Goal: Transaction & Acquisition: Download file/media

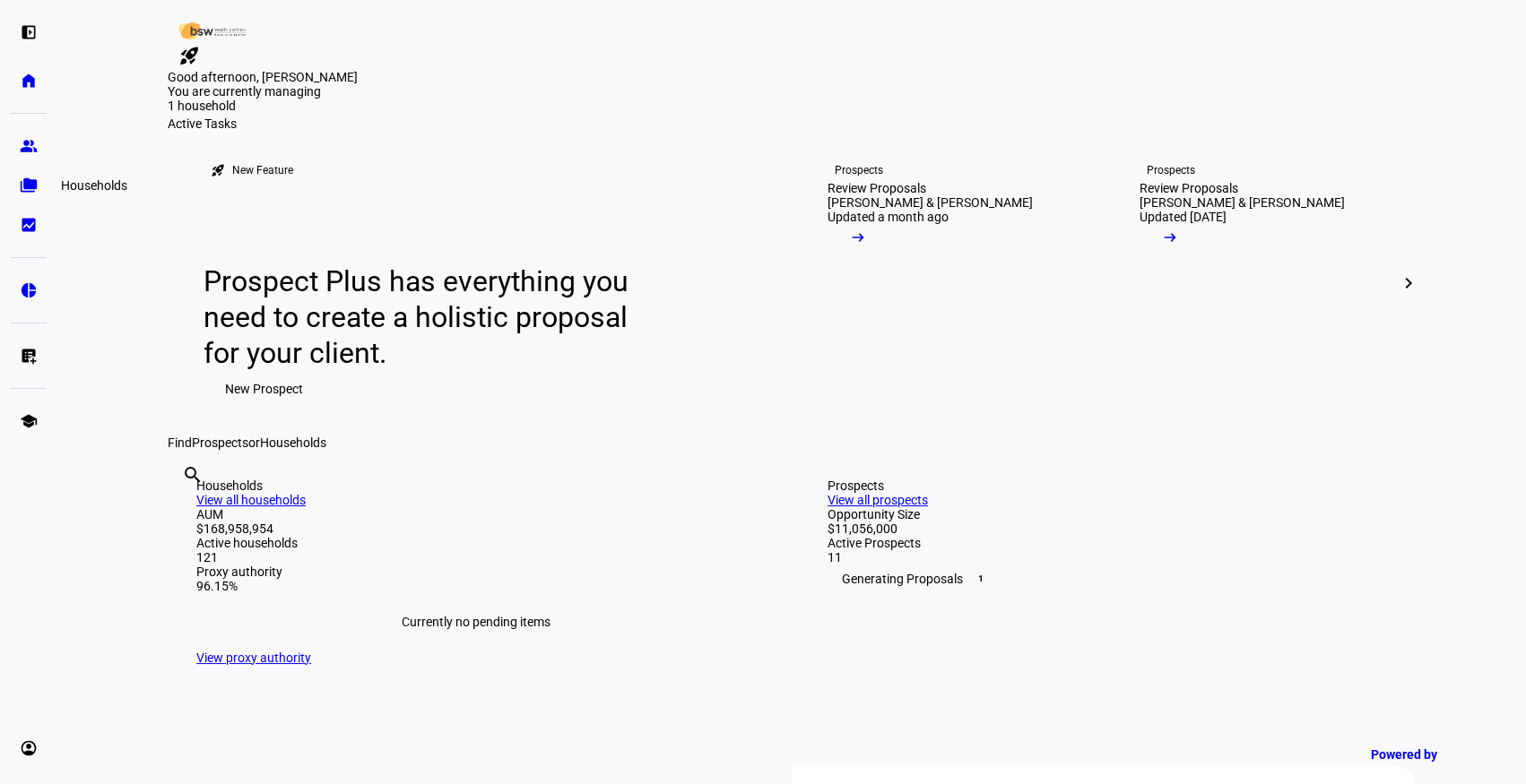
click at [24, 187] on eth-mat-symbol "folder_copy" at bounding box center [28, 186] width 18 height 18
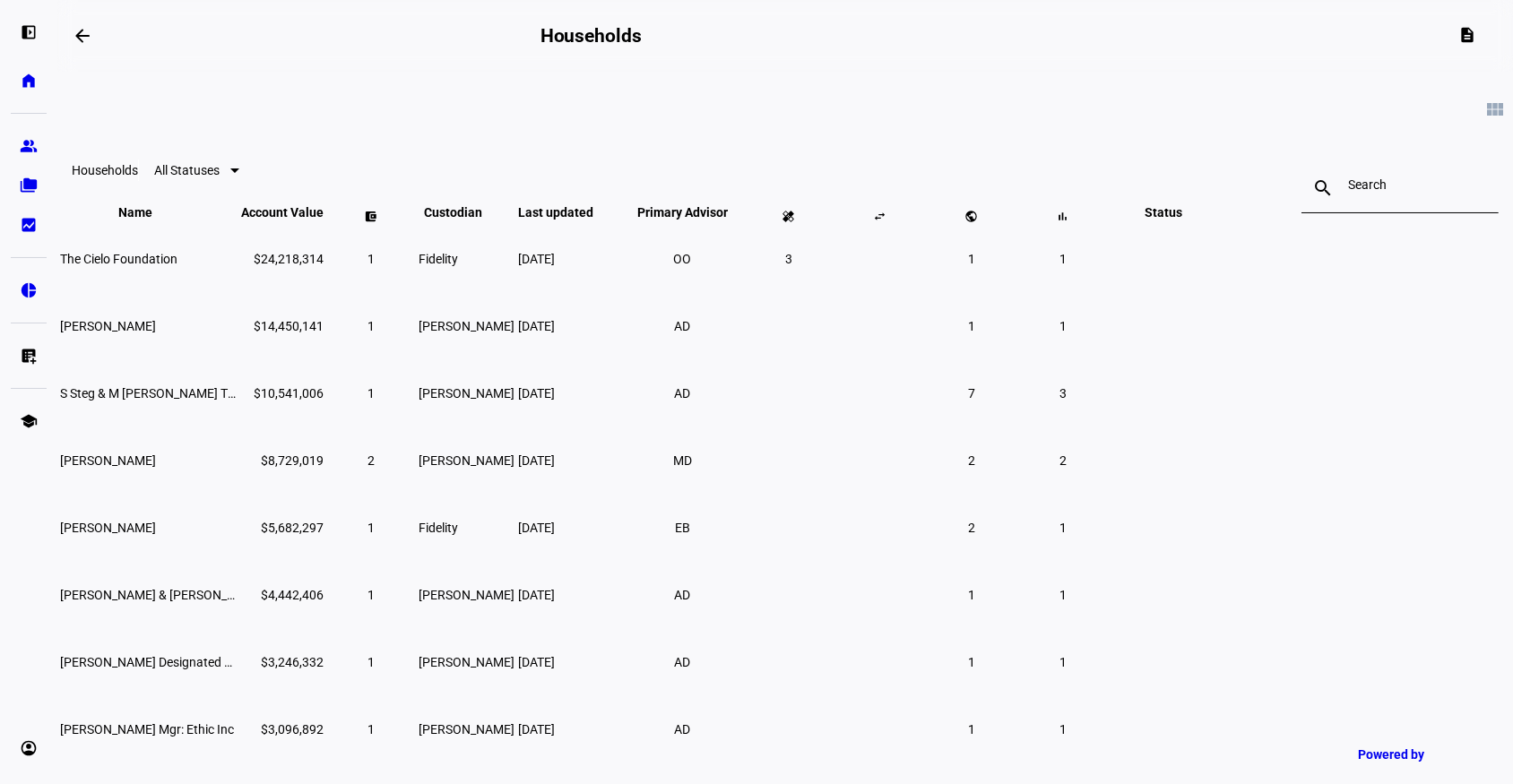
click at [1348, 191] on input at bounding box center [1400, 185] width 104 height 15
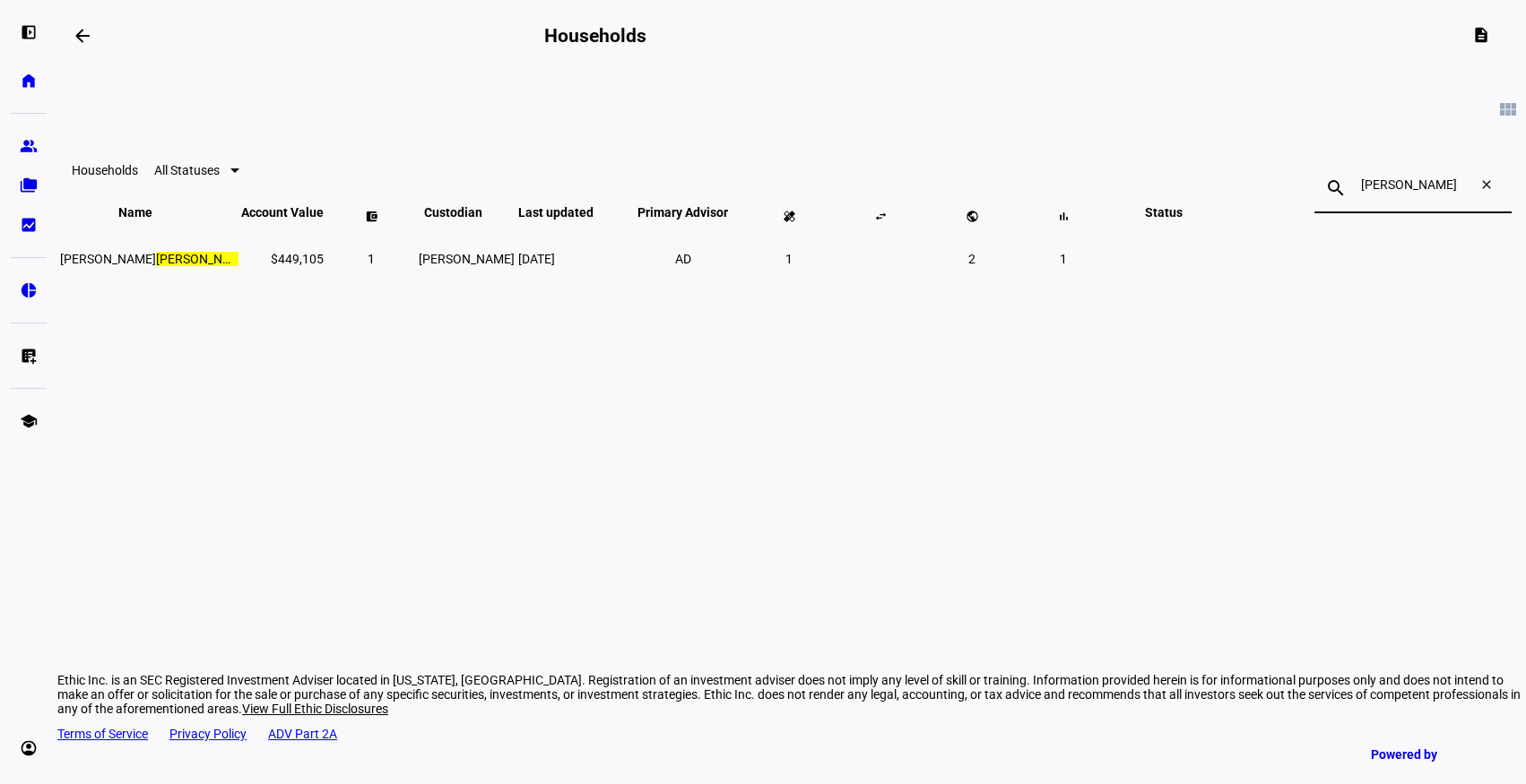
type input "[PERSON_NAME]"
click at [925, 291] on td at bounding box center [880, 258] width 90 height 65
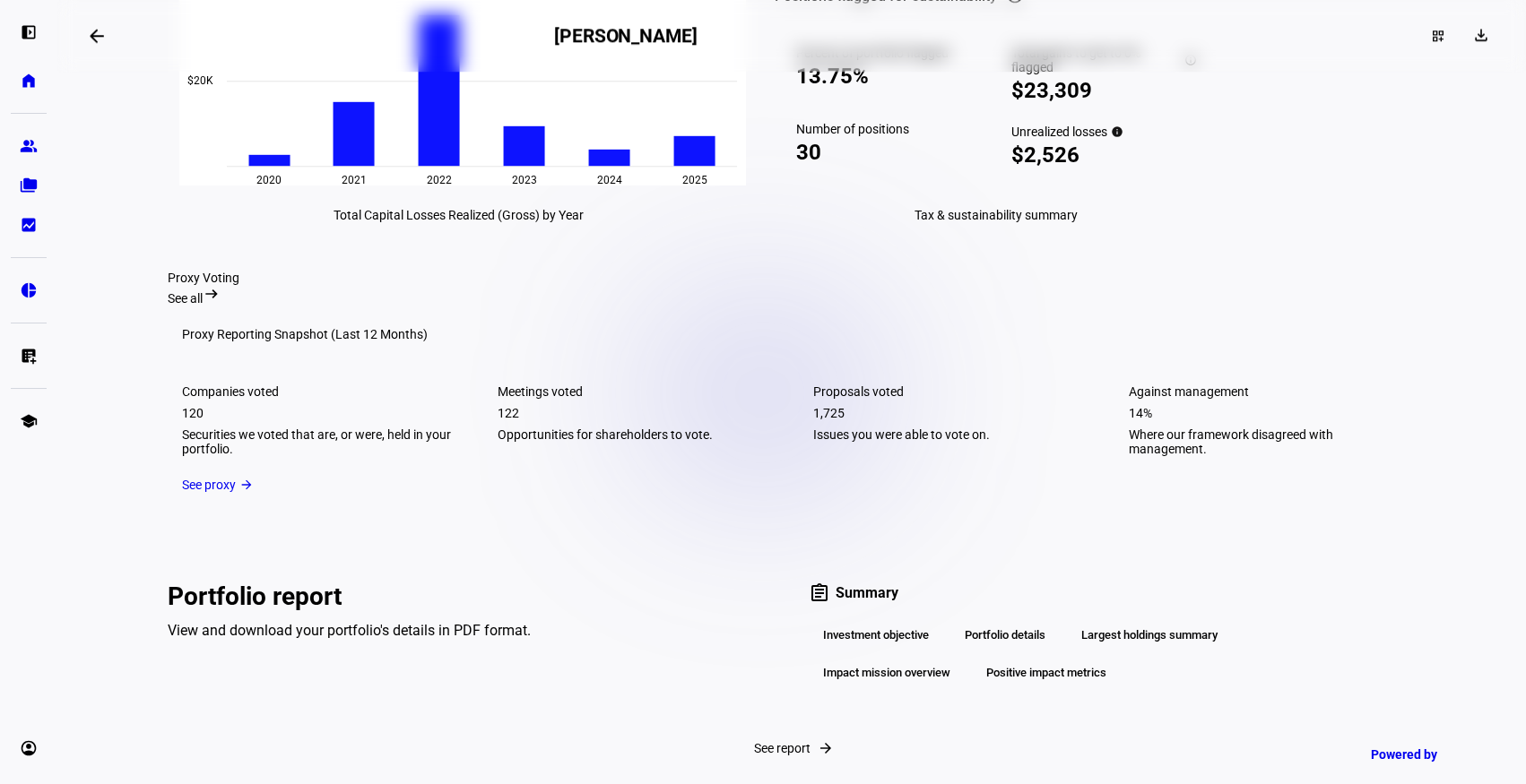
scroll to position [2549, 0]
click at [1485, 34] on span at bounding box center [1486, 35] width 3 height 28
click at [1423, 71] on span "Portfolio Factsheet" at bounding box center [1427, 78] width 106 height 15
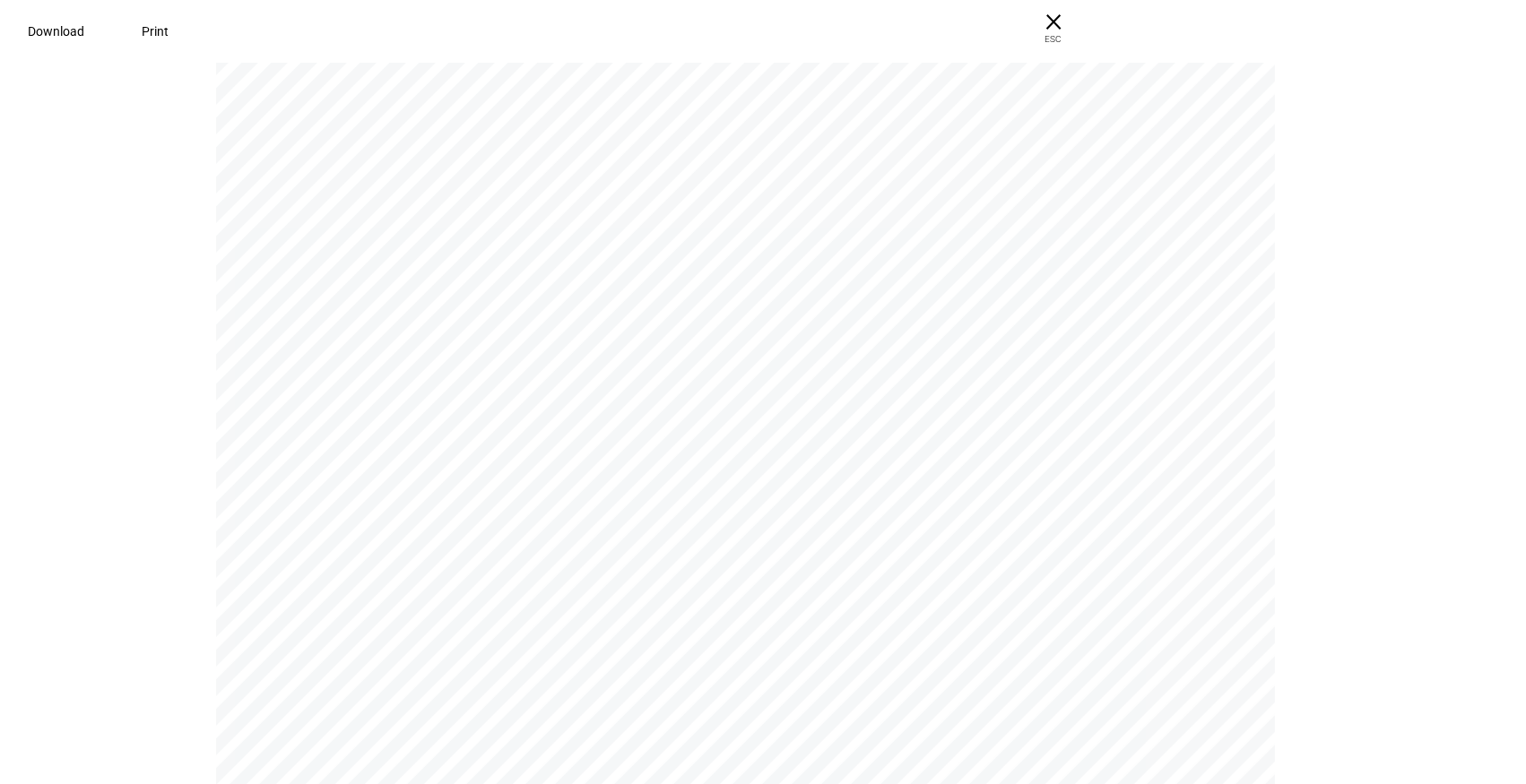
scroll to position [0, 0]
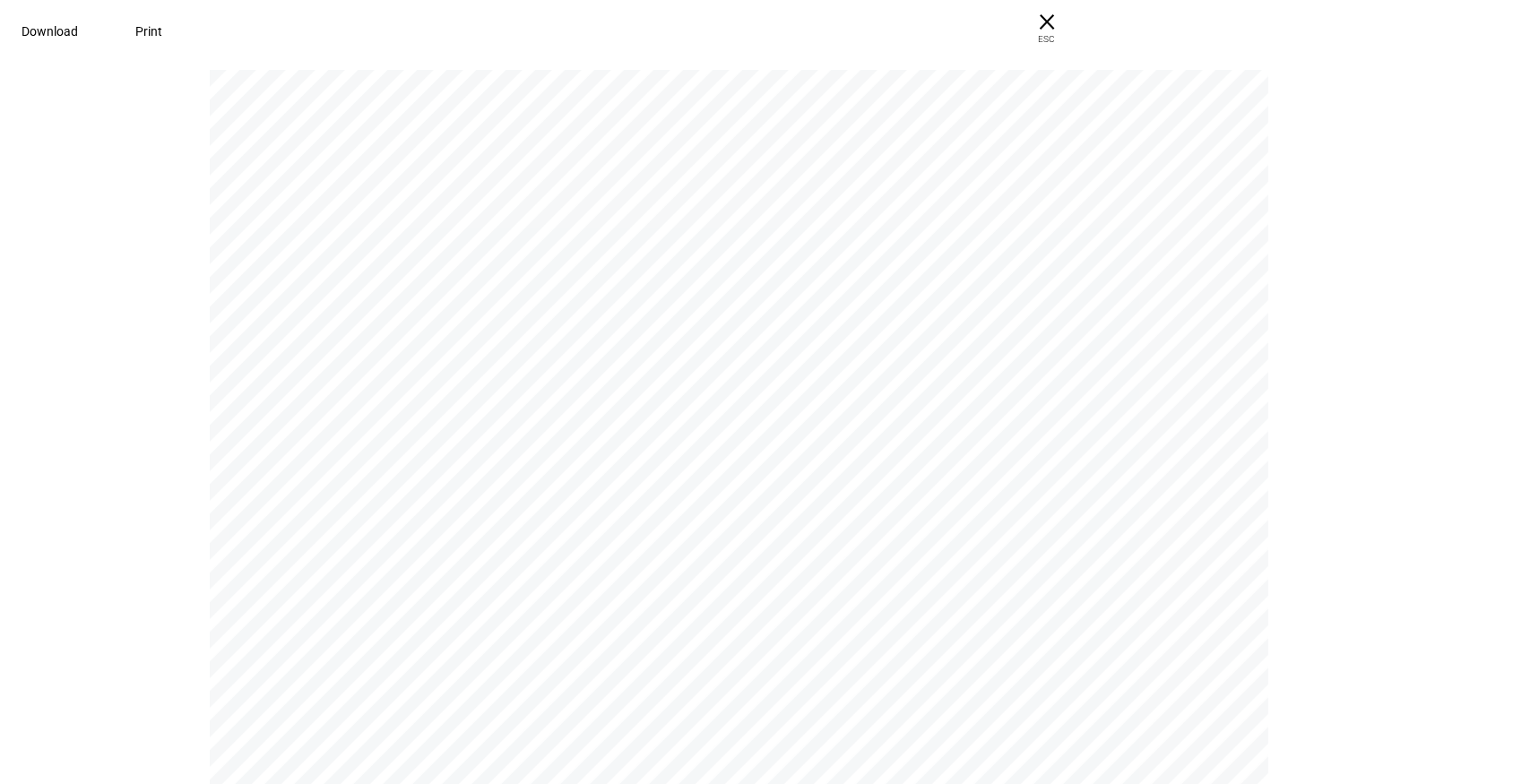
click at [78, 24] on span "Download" at bounding box center [50, 31] width 57 height 15
click at [1075, 23] on span "× ESC" at bounding box center [1047, 28] width 58 height 58
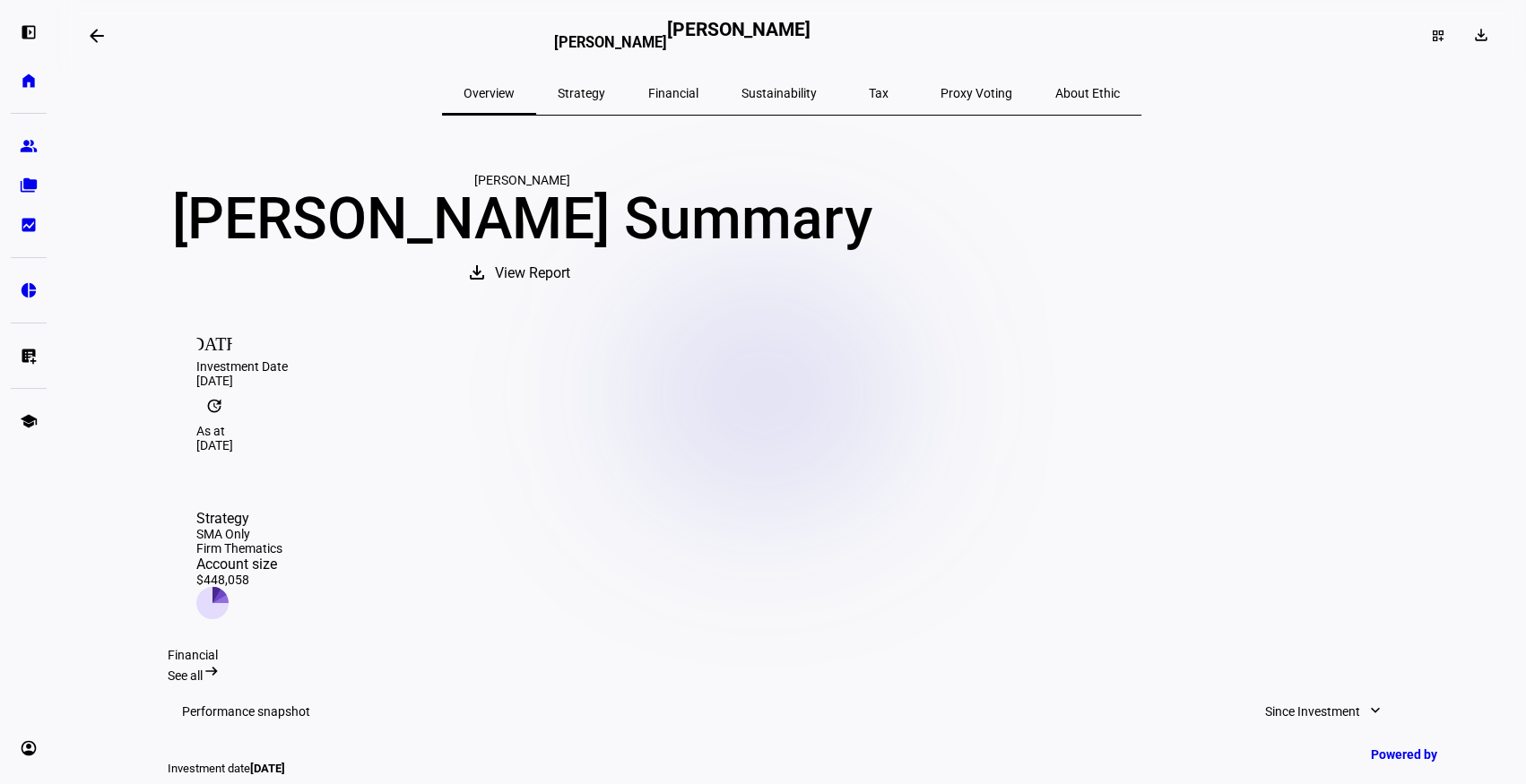
click at [606, 89] on span "Strategy" at bounding box center [581, 93] width 48 height 13
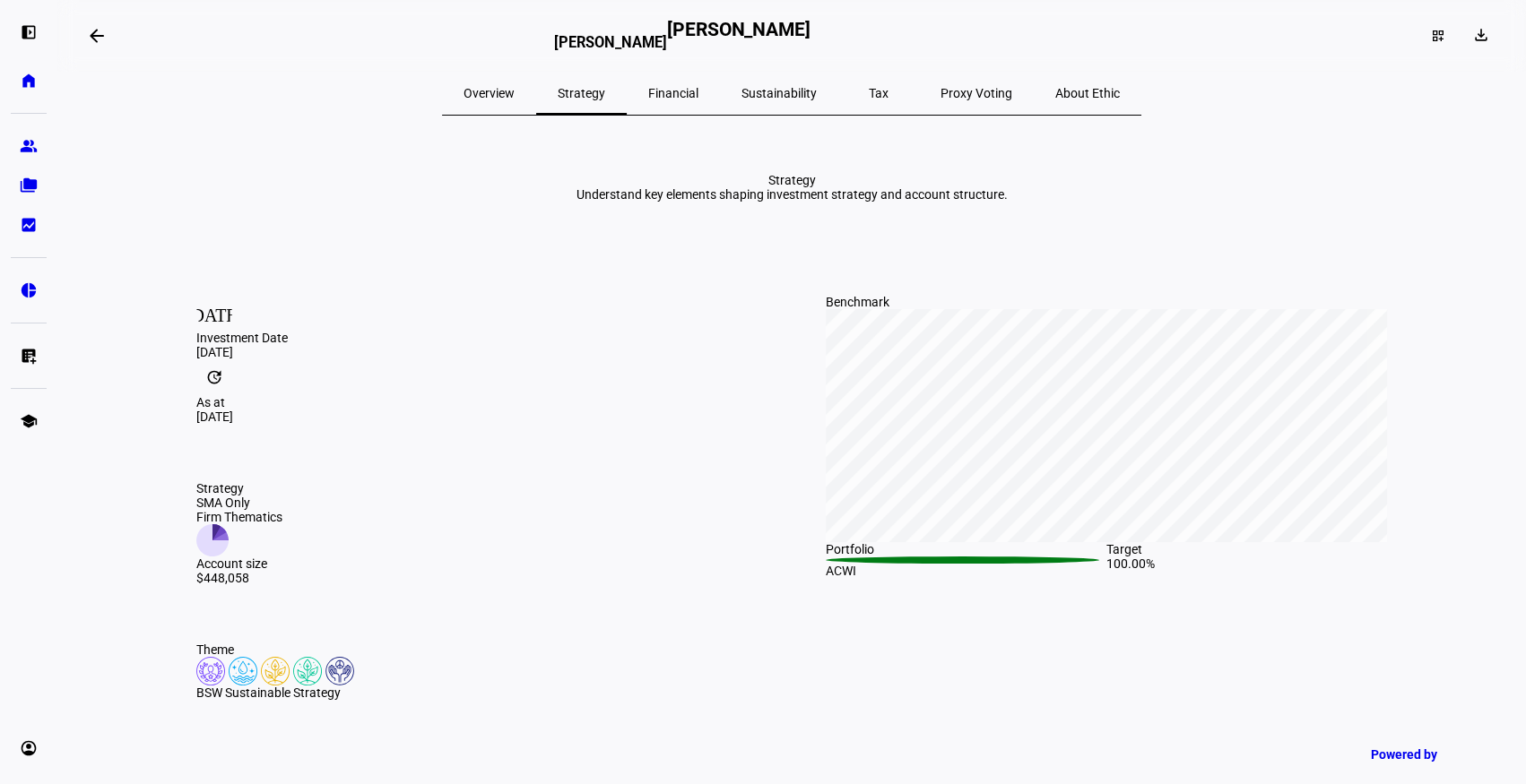
click at [699, 101] on span "Financial" at bounding box center [673, 93] width 50 height 43
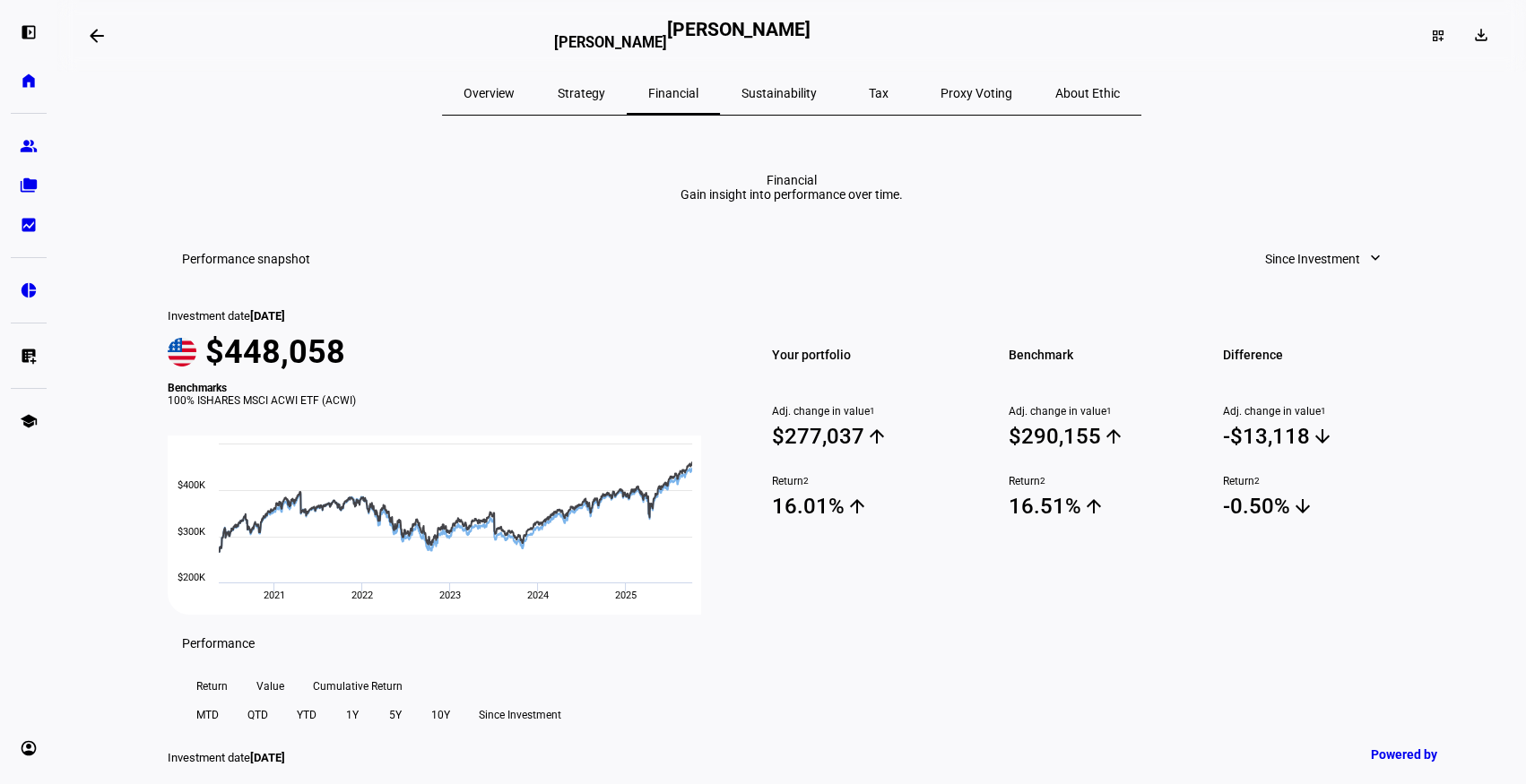
click at [781, 95] on span "Sustainability" at bounding box center [779, 93] width 75 height 13
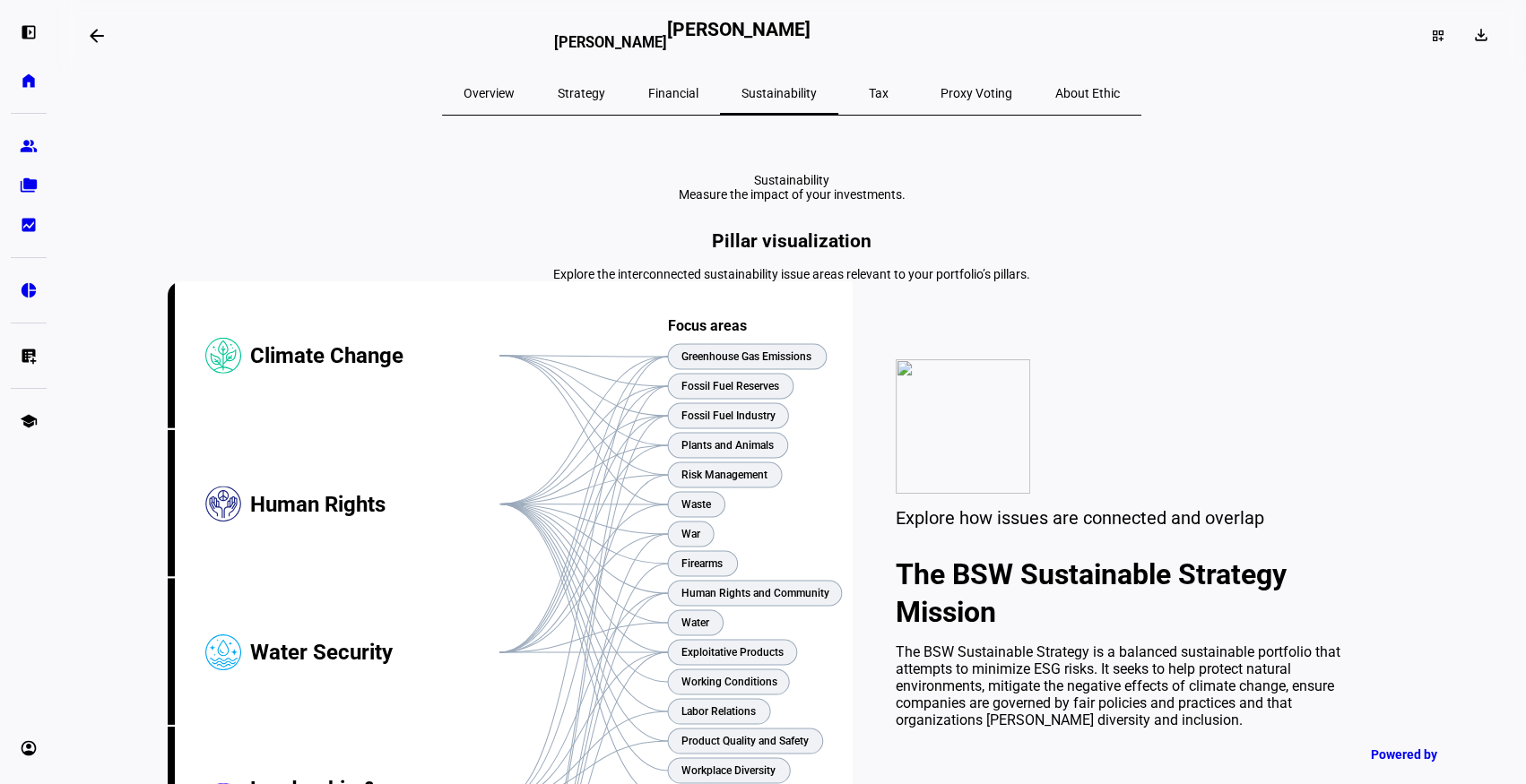
click at [869, 93] on span "Tax" at bounding box center [878, 93] width 20 height 13
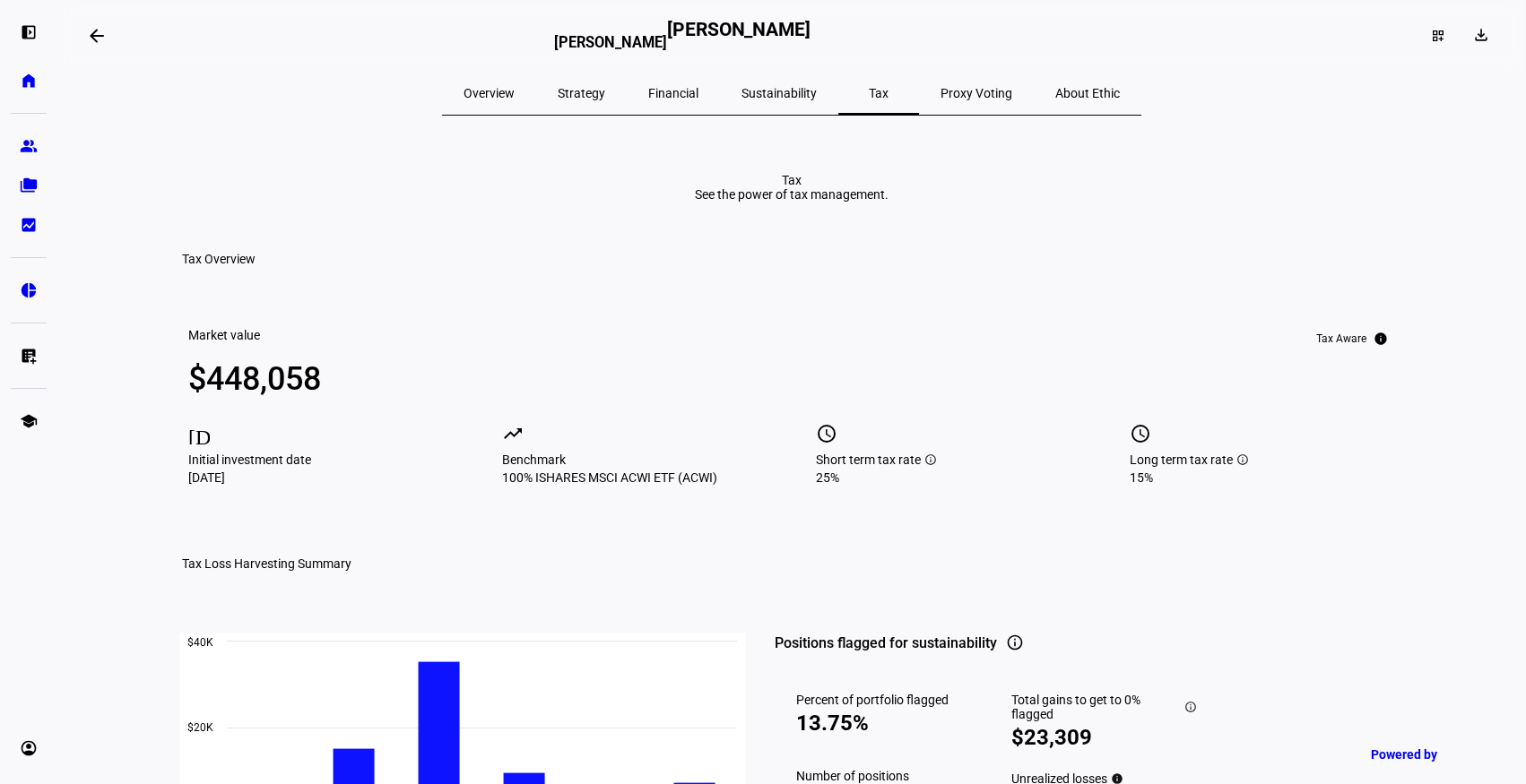
click at [941, 90] on span "Proxy Voting" at bounding box center [976, 93] width 71 height 13
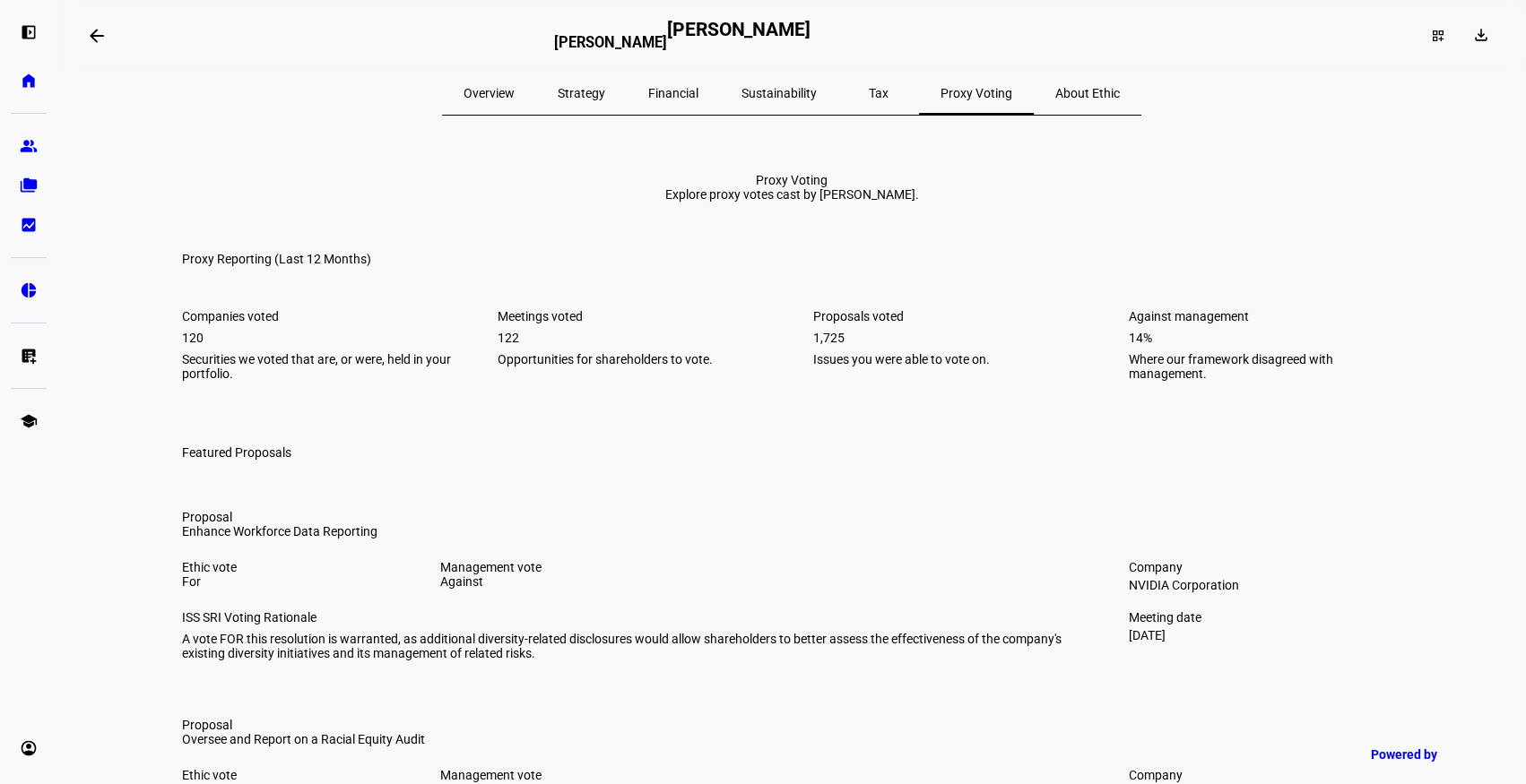
click at [1055, 87] on span "About Ethic" at bounding box center [1087, 93] width 64 height 13
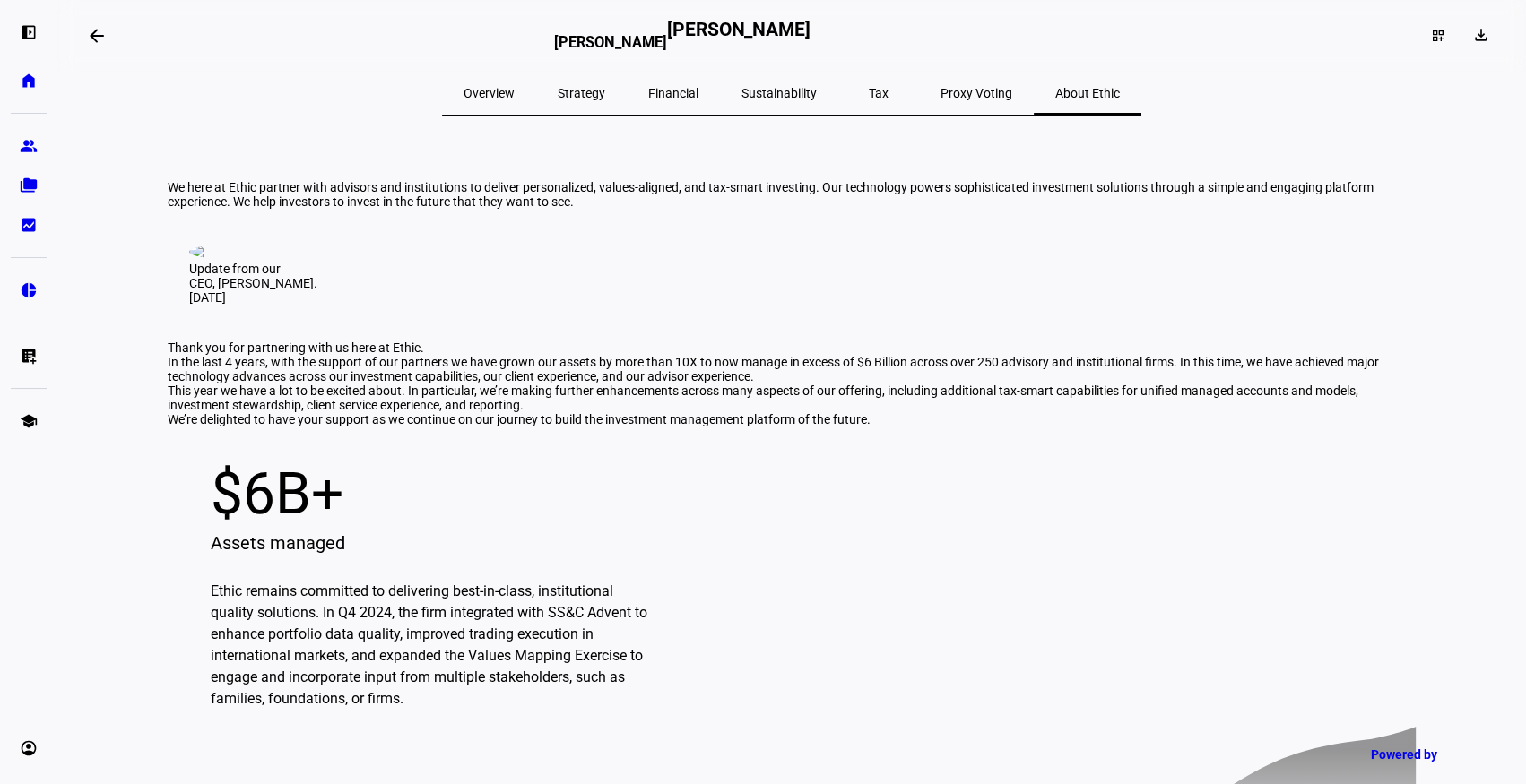
click at [1206, 48] on div "dashboard_customize download" at bounding box center [1267, 35] width 475 height 28
click at [34, 232] on eth-mat-symbol "bid_landscape" at bounding box center [28, 225] width 18 height 18
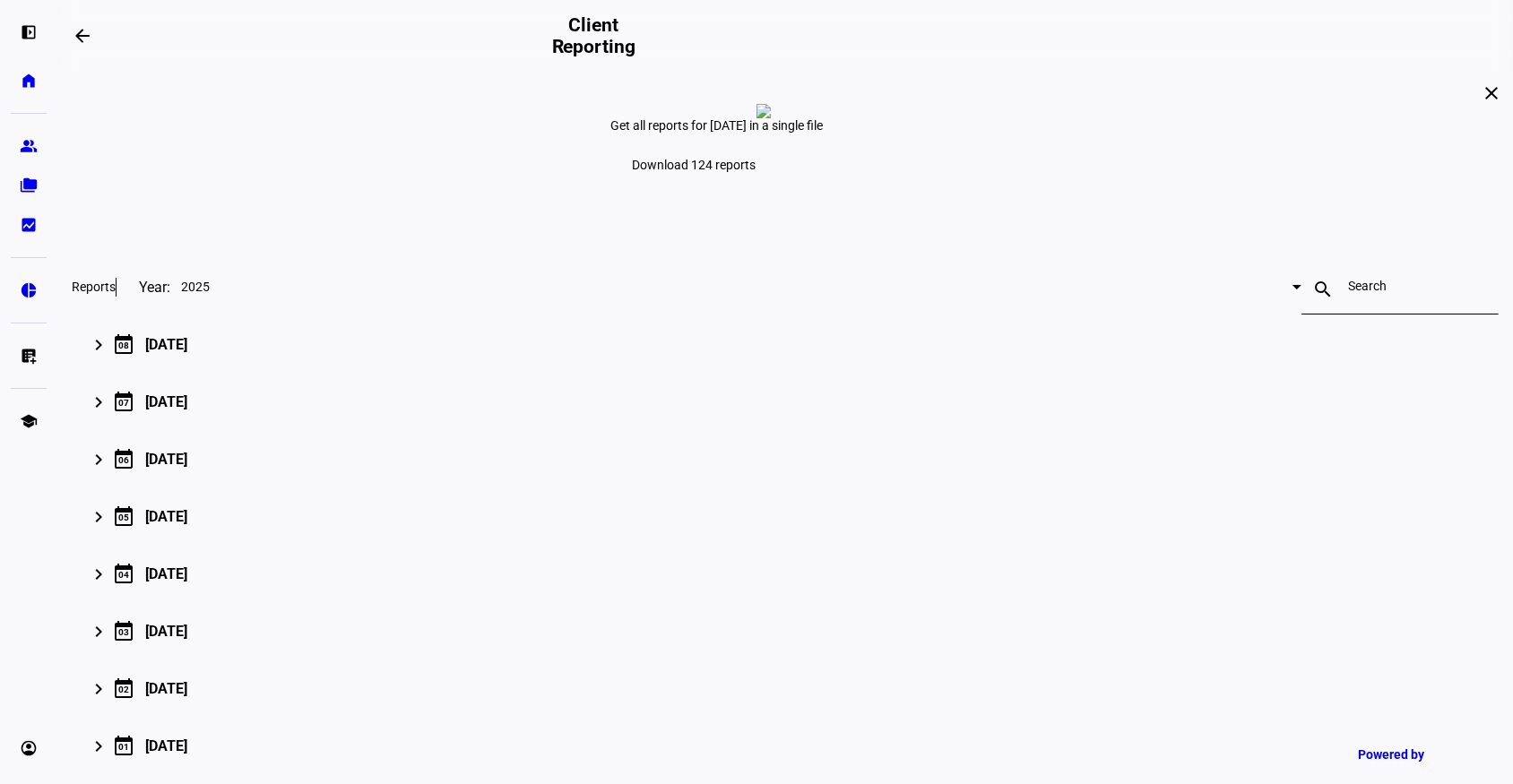
click at [109, 355] on mat-icon "keyboard_arrow_right" at bounding box center [99, 345] width 21 height 21
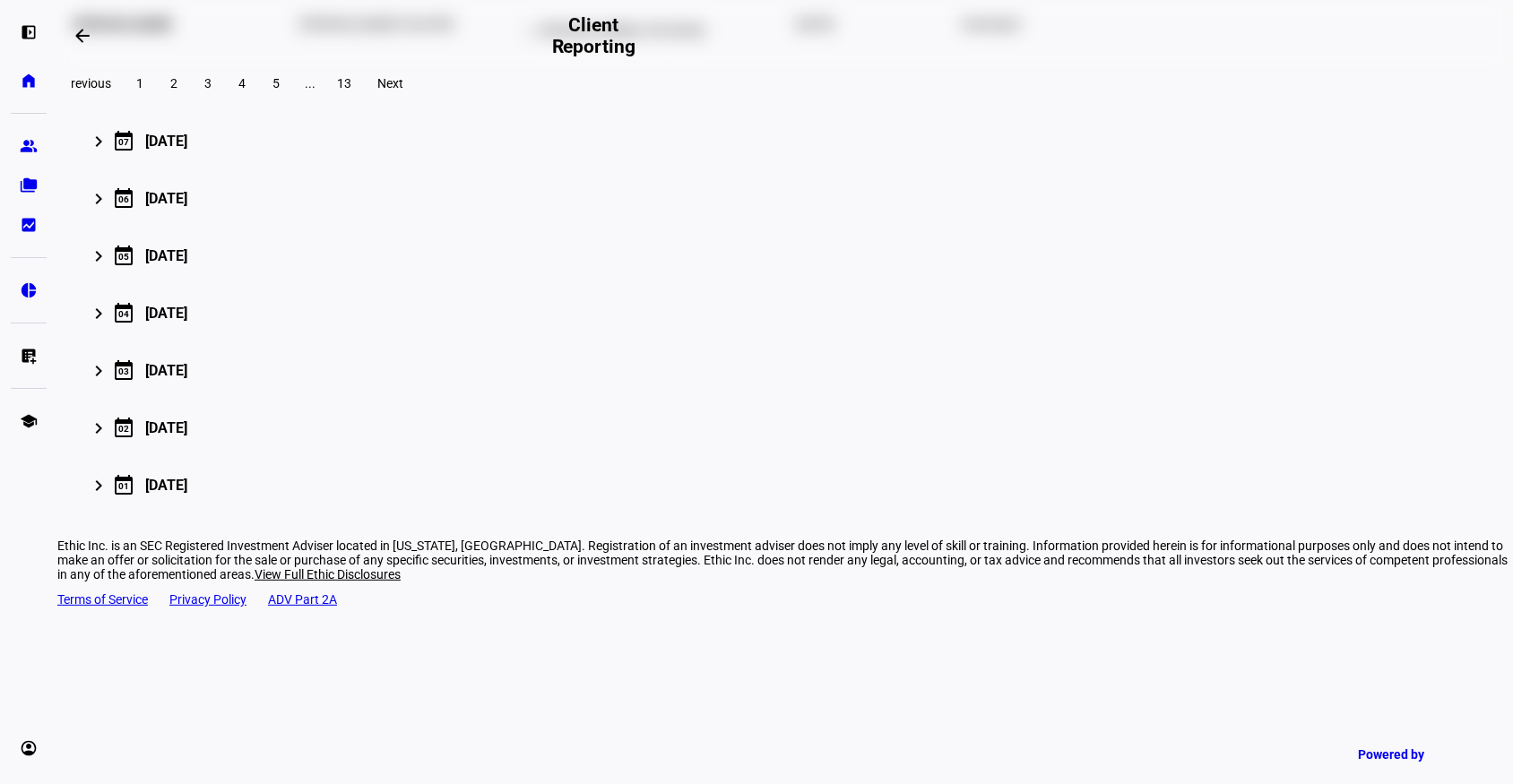
scroll to position [992, 0]
click at [280, 167] on mat-expansion-panel-header "keyboard_arrow_right calendar_today [DATE] Download all (124)" at bounding box center [784, 138] width 1427 height 58
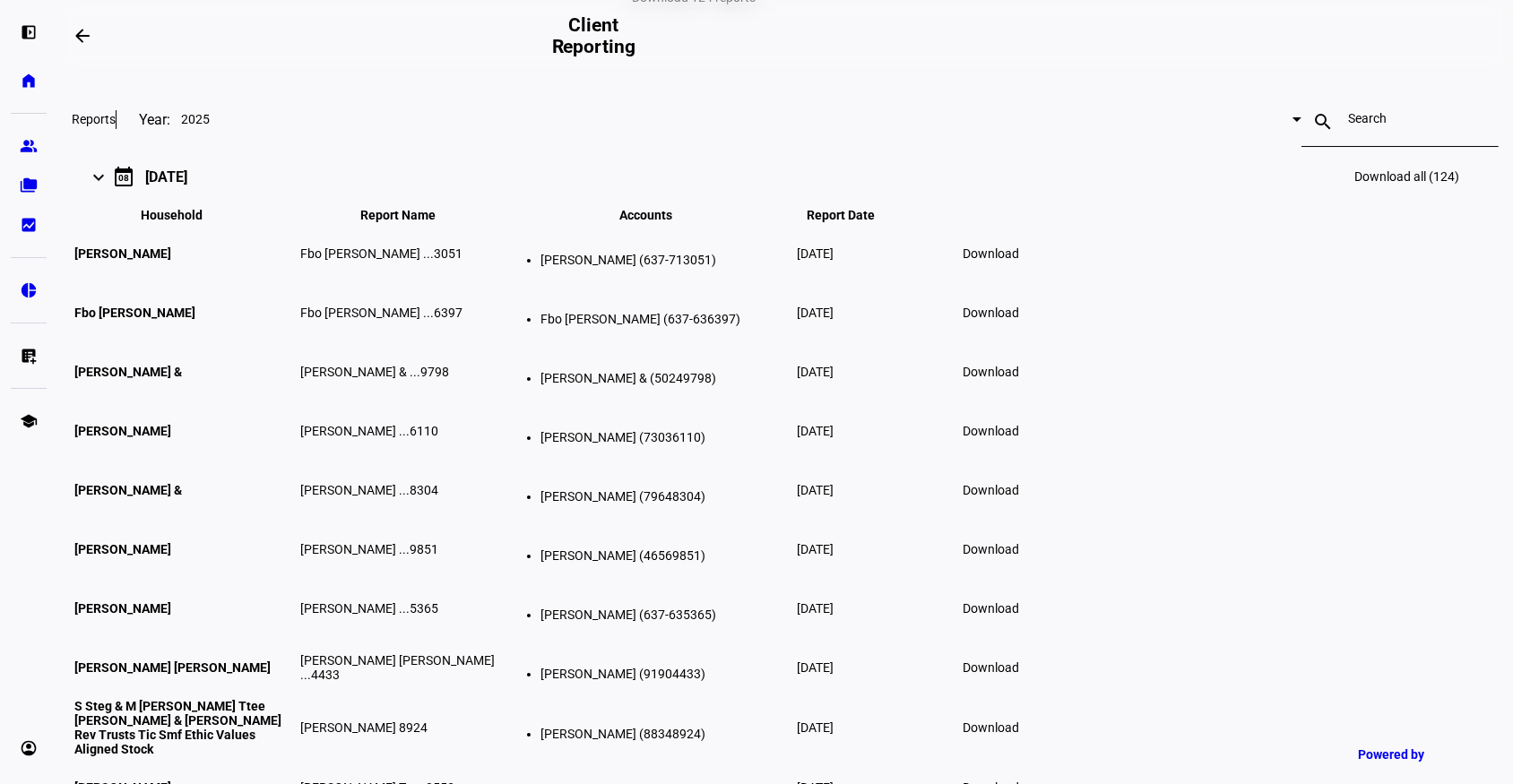
scroll to position [0, 0]
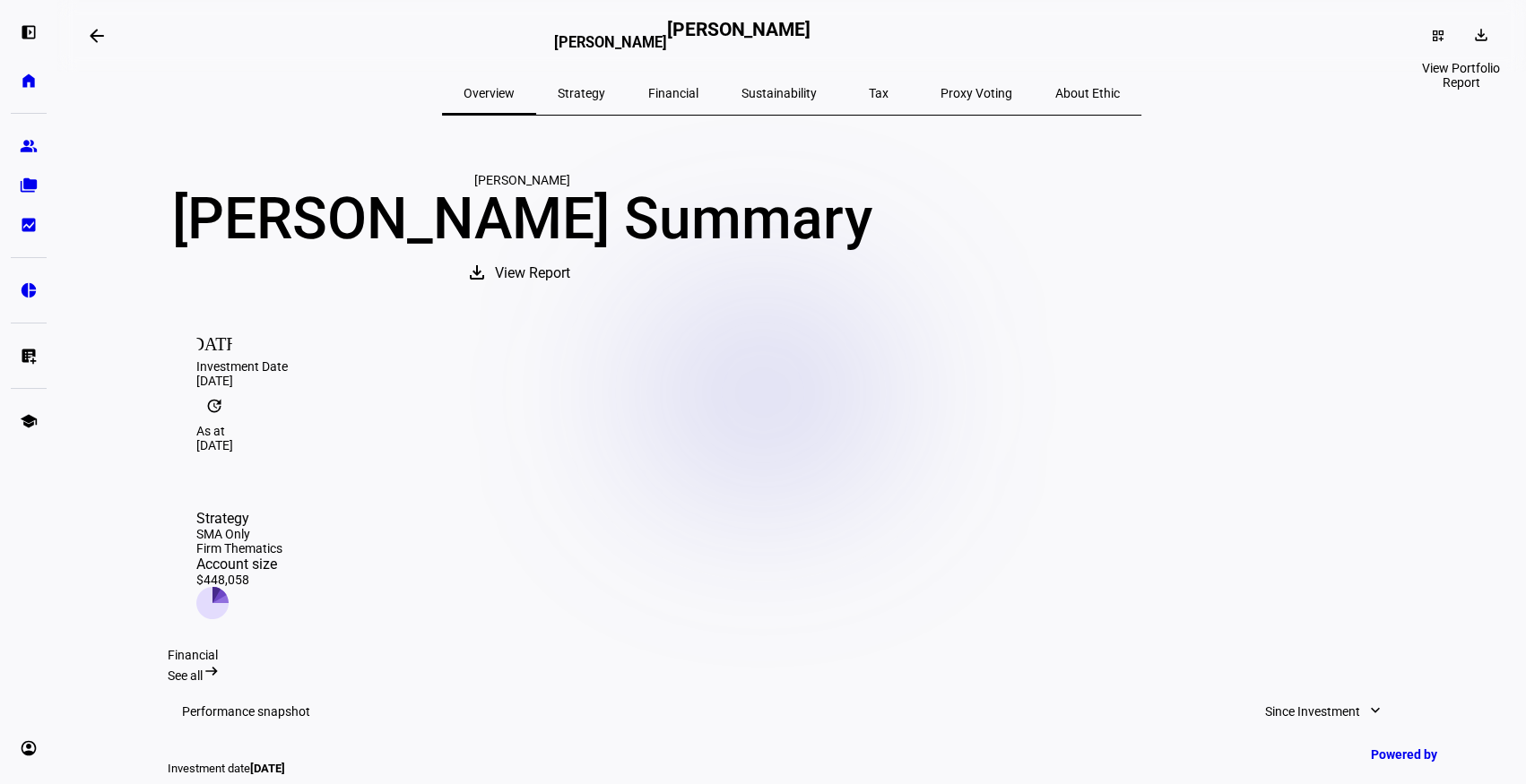
click at [1472, 29] on mat-icon "download" at bounding box center [1481, 35] width 18 height 18
click at [1399, 114] on span "Portfolio Report" at bounding box center [1419, 121] width 89 height 15
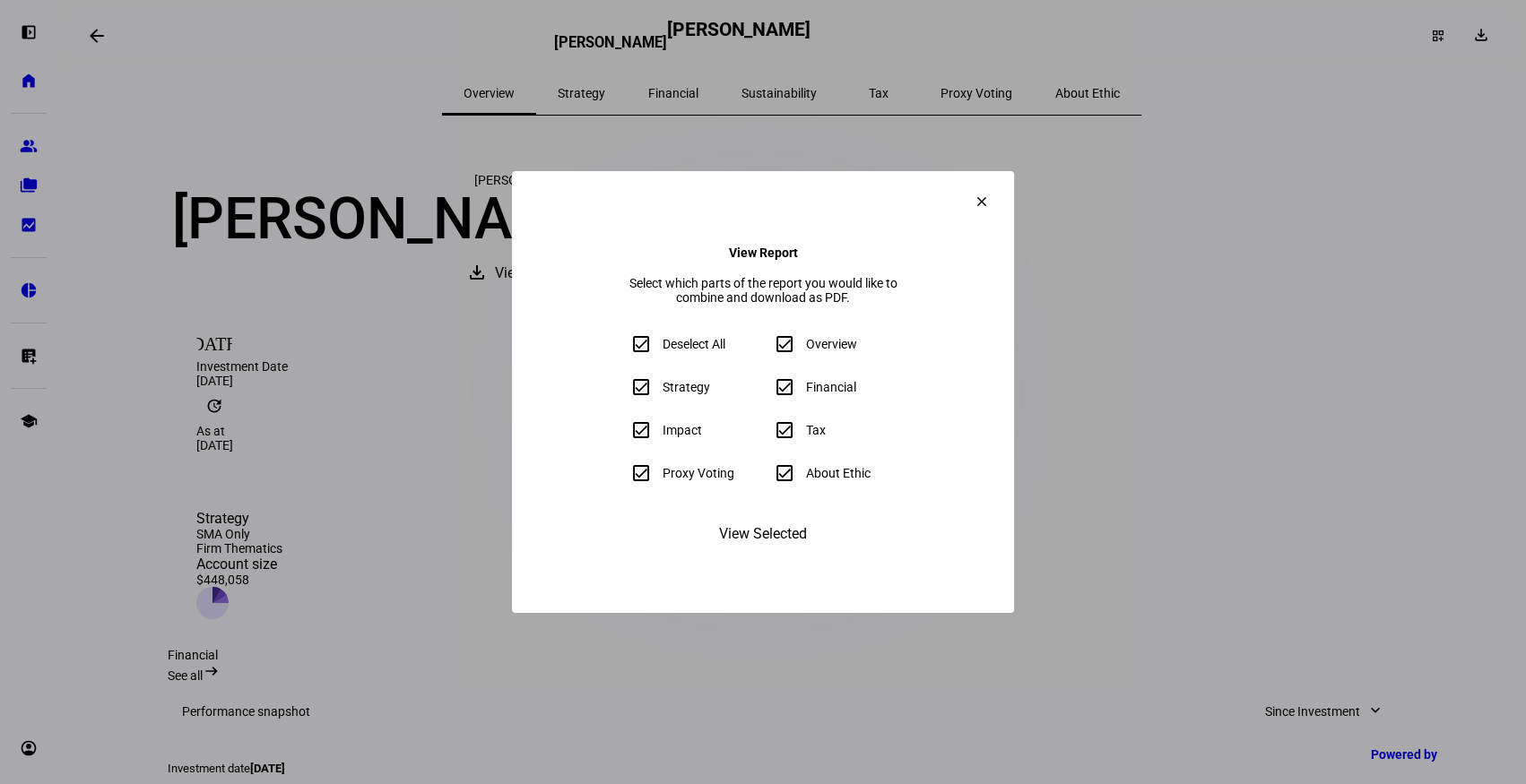
click at [770, 556] on span "View Selected" at bounding box center [763, 534] width 88 height 43
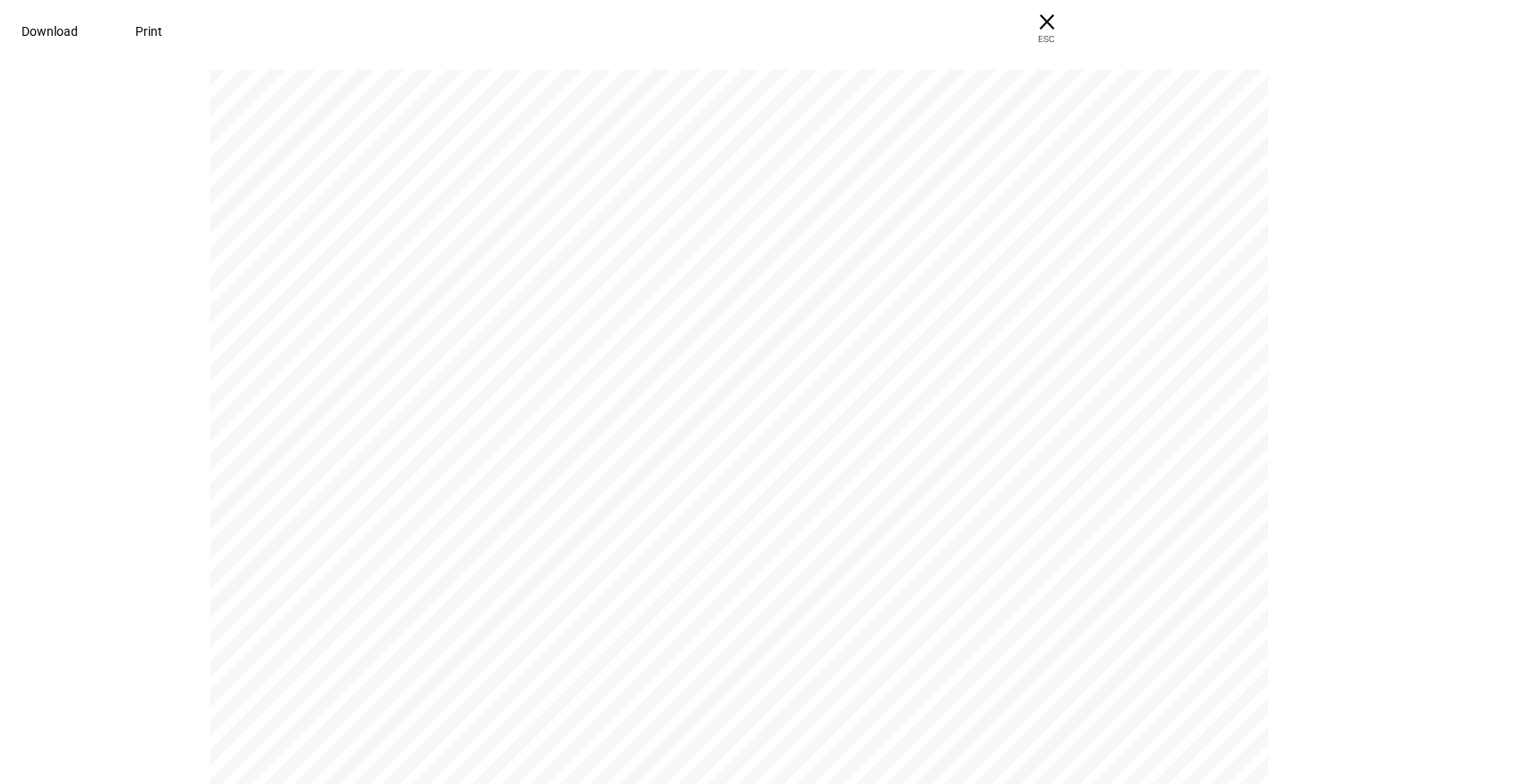
click at [78, 24] on span "Download" at bounding box center [50, 31] width 57 height 15
drag, startPoint x: 935, startPoint y: 114, endPoint x: 869, endPoint y: 129, distance: 67.7
click at [935, 114] on div "Brendan Schwartz Brendan Schwartz Brendan Schwartz | Portfolio Report Powered b…" at bounding box center [746, 766] width 1073 height 1392
click at [1075, 22] on span "× ESC" at bounding box center [1047, 28] width 58 height 58
